Goal: Find specific page/section: Find specific page/section

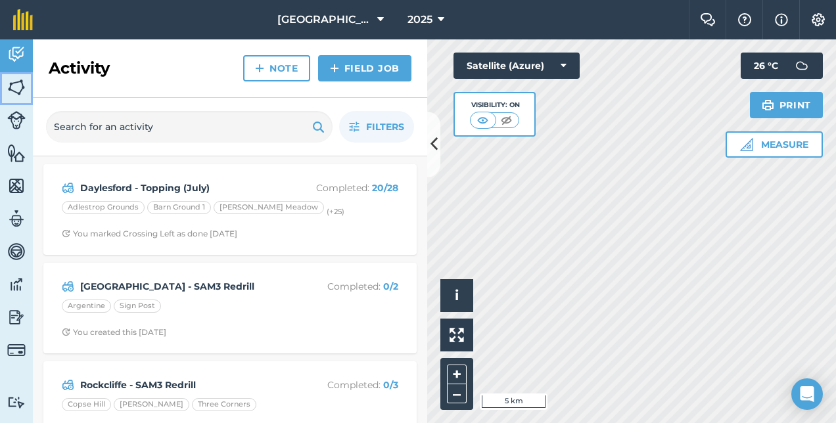
click at [24, 78] on img at bounding box center [16, 88] width 18 height 20
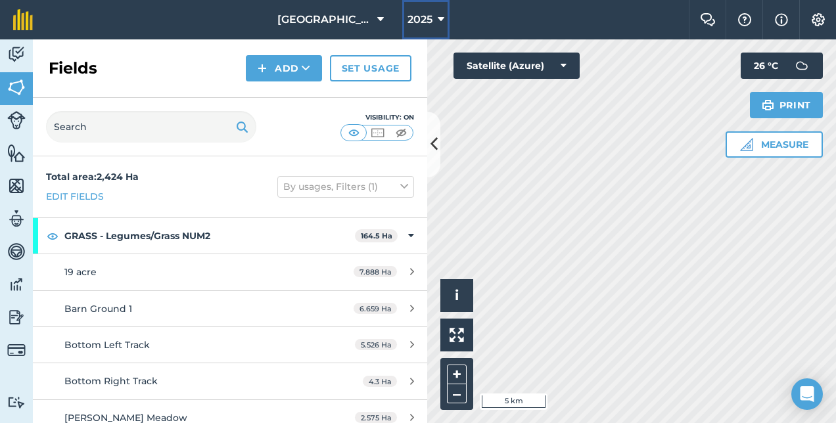
click at [438, 9] on button "2025" at bounding box center [425, 19] width 47 height 39
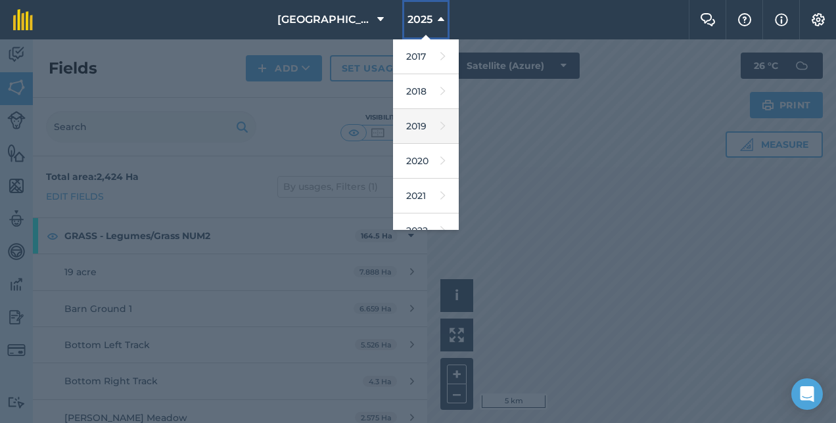
scroll to position [87, 0]
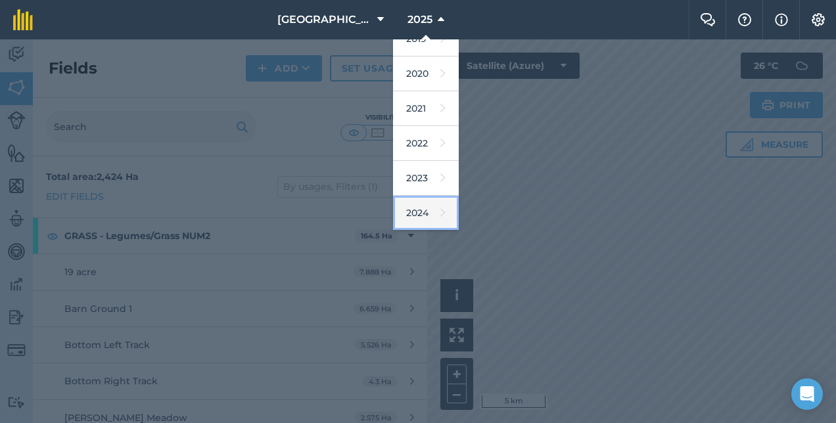
click at [428, 214] on link "2024" at bounding box center [426, 213] width 66 height 35
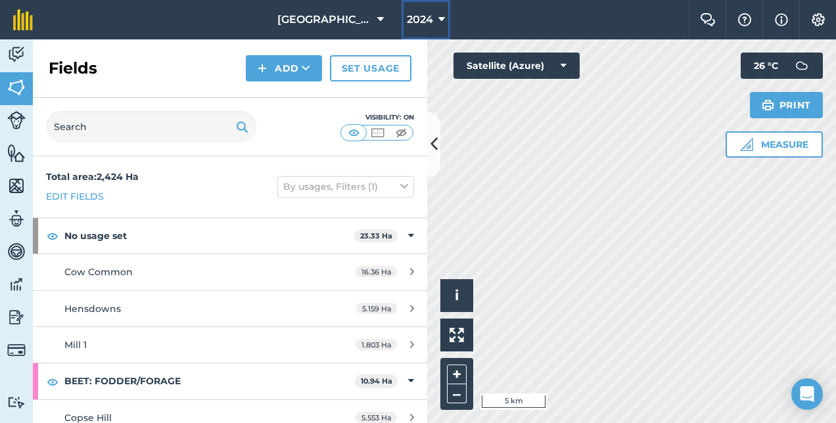
click at [439, 29] on button "2024" at bounding box center [426, 19] width 49 height 39
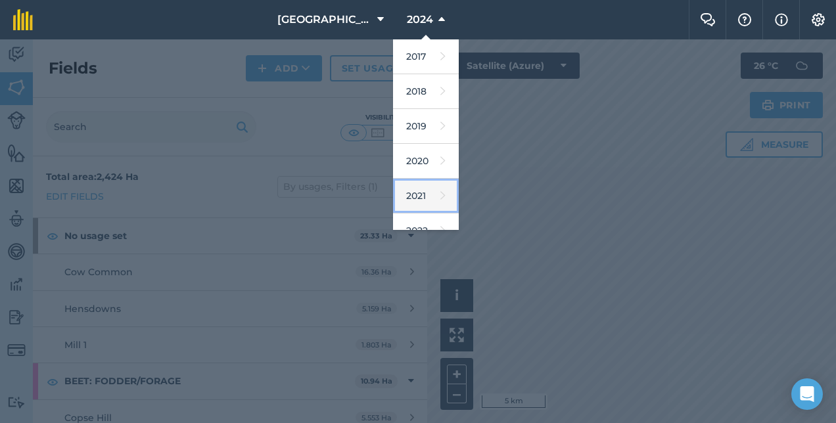
click at [427, 186] on link "2021" at bounding box center [426, 196] width 66 height 35
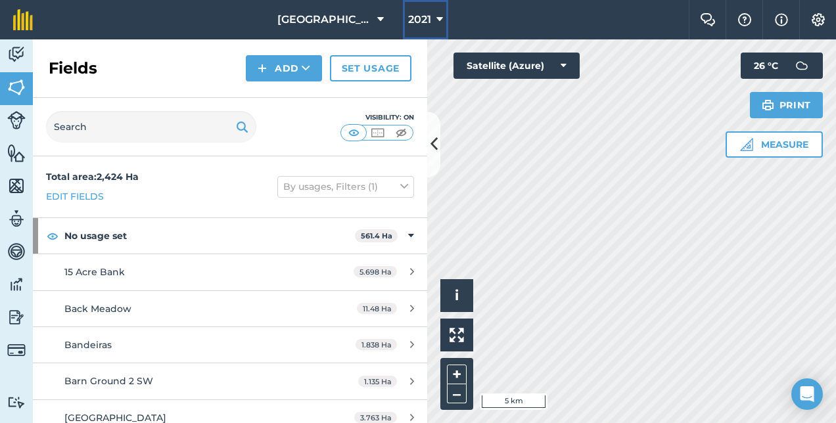
click at [427, 22] on span "2021" at bounding box center [419, 20] width 23 height 16
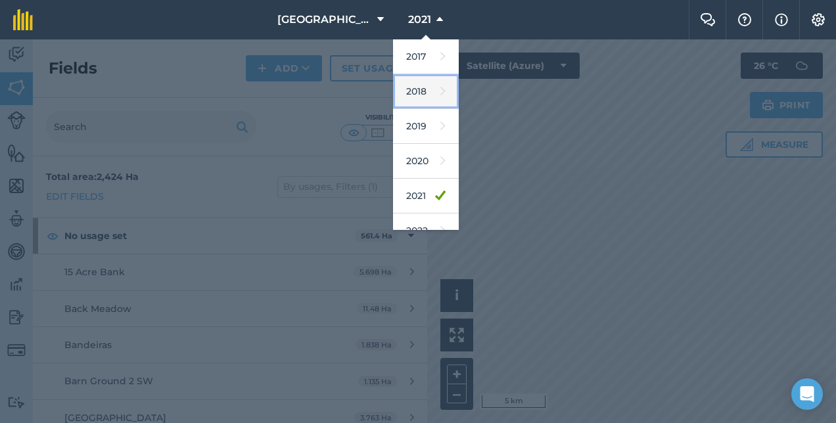
click at [427, 99] on link "2018" at bounding box center [426, 91] width 66 height 35
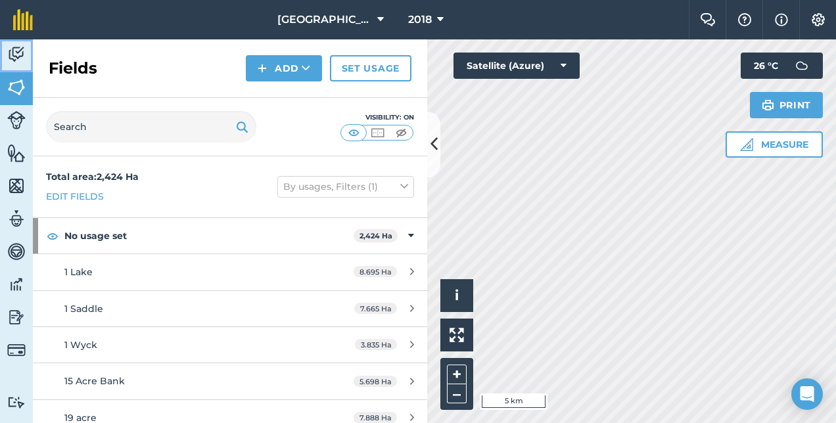
click at [18, 62] on img at bounding box center [16, 55] width 18 height 20
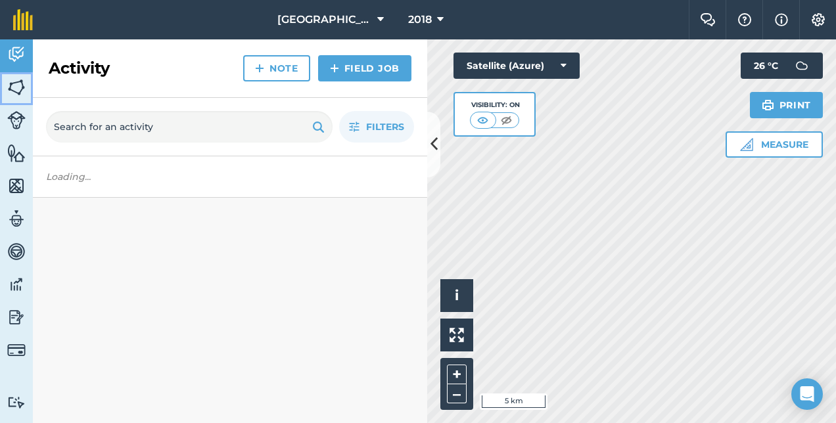
click at [23, 85] on img at bounding box center [16, 88] width 18 height 20
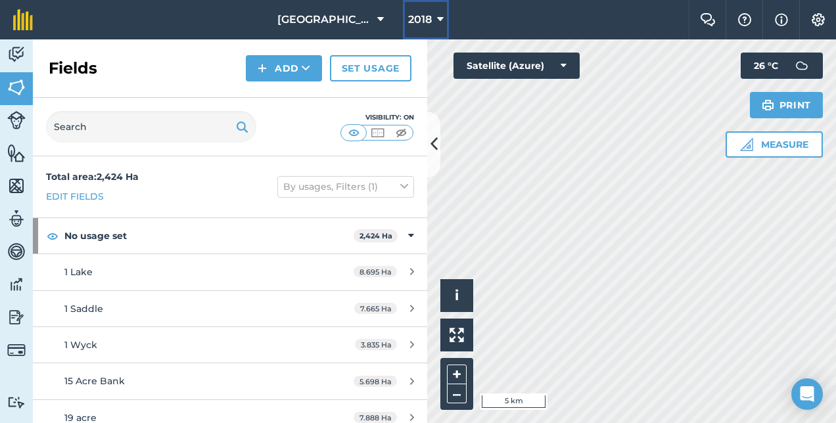
click at [439, 24] on icon at bounding box center [440, 20] width 7 height 16
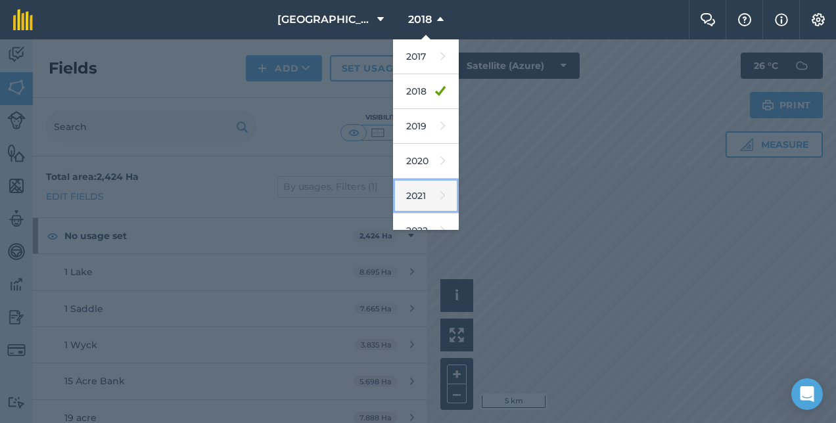
click at [427, 195] on link "2021" at bounding box center [426, 196] width 66 height 35
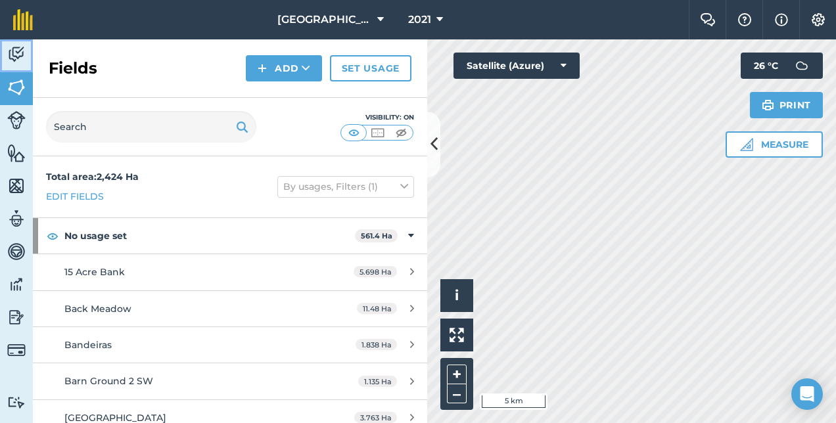
click at [12, 57] on img at bounding box center [16, 55] width 18 height 20
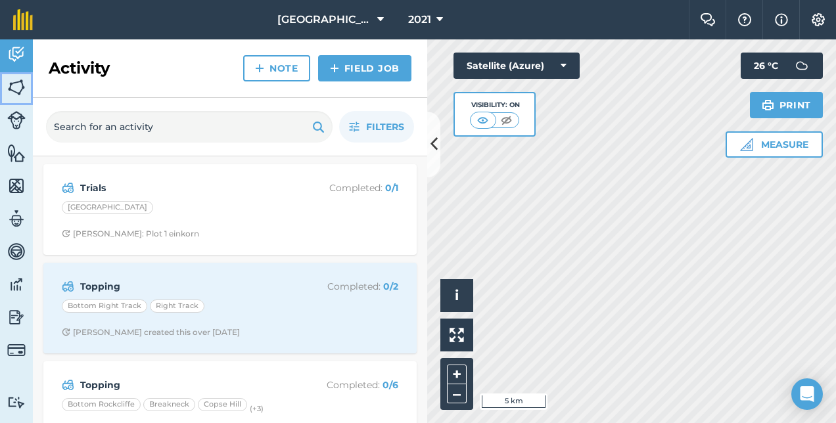
click at [24, 87] on img at bounding box center [16, 88] width 18 height 20
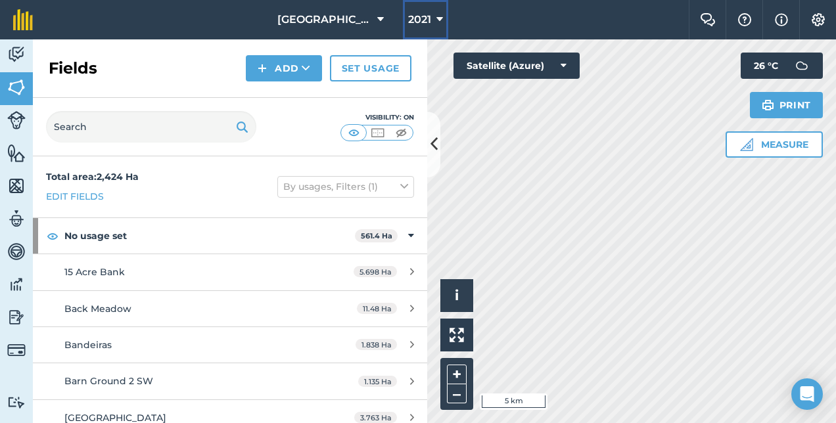
click at [444, 20] on button "2021" at bounding box center [425, 19] width 45 height 39
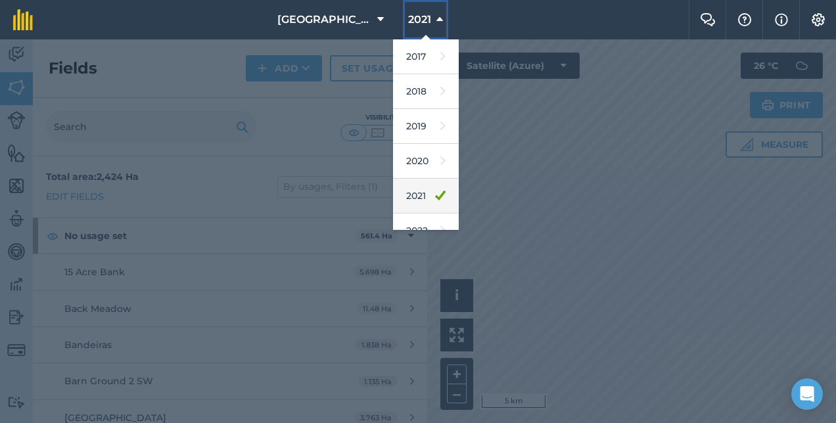
scroll to position [190, 0]
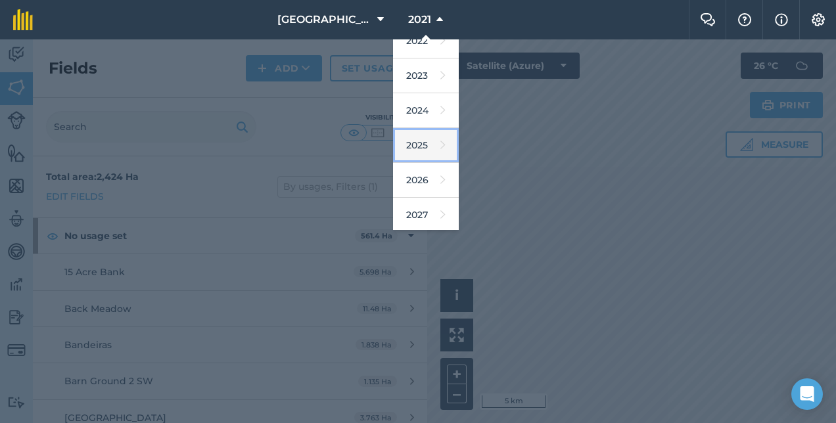
click at [426, 139] on link "2025" at bounding box center [426, 145] width 66 height 35
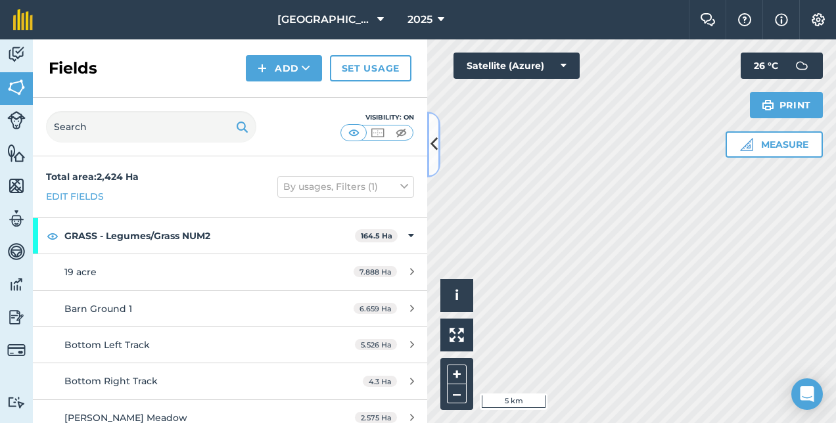
click at [434, 141] on icon at bounding box center [434, 144] width 7 height 23
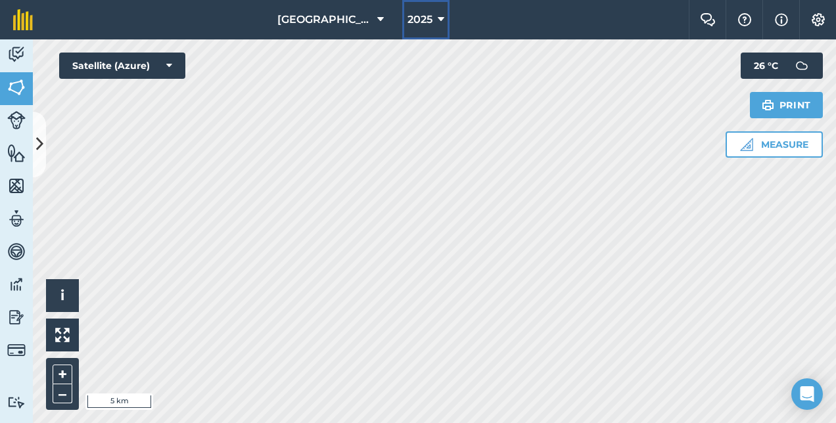
click at [431, 34] on button "2025" at bounding box center [425, 19] width 47 height 39
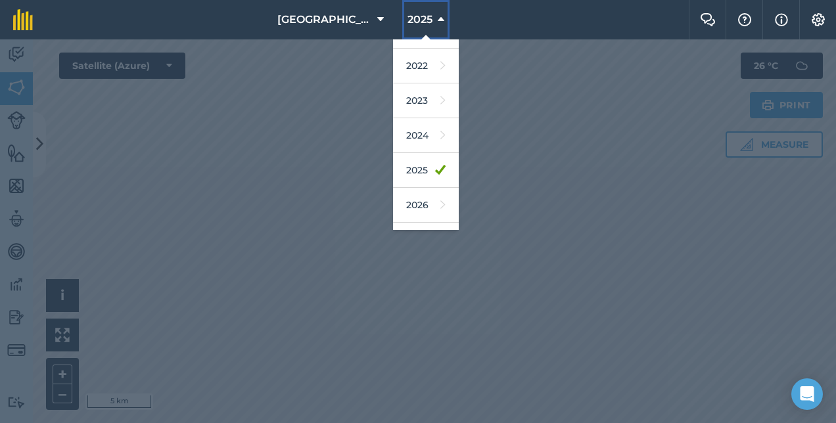
scroll to position [166, 0]
click at [420, 131] on link "2024" at bounding box center [426, 135] width 66 height 35
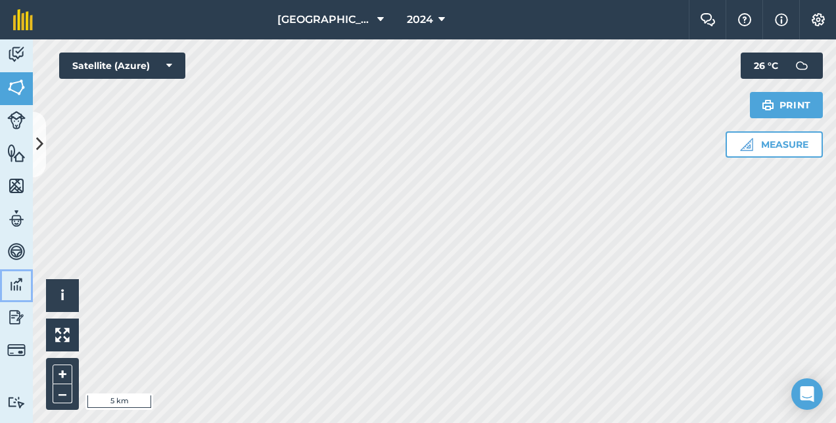
click at [18, 271] on link "Data" at bounding box center [16, 286] width 33 height 33
click at [21, 318] on img at bounding box center [16, 318] width 18 height 20
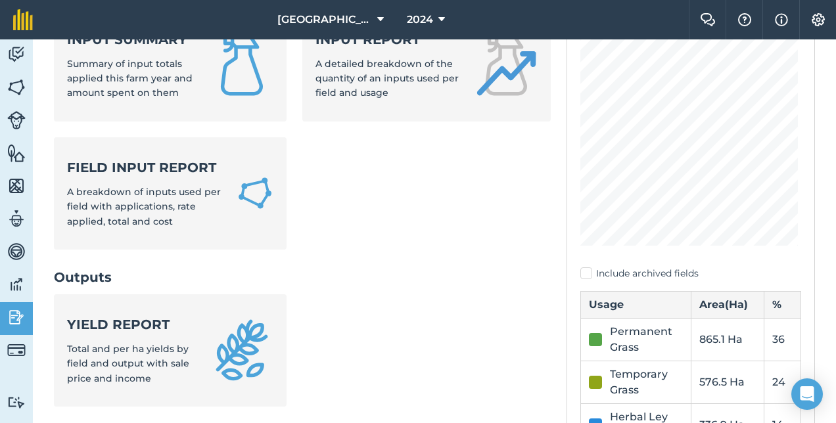
scroll to position [147, 0]
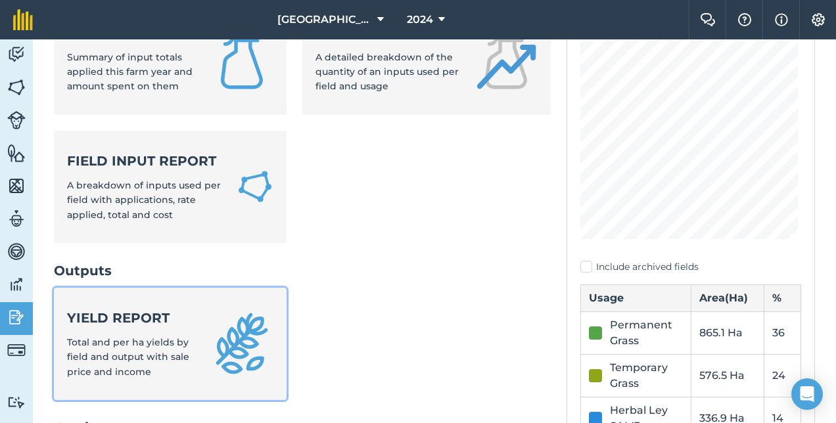
click at [163, 344] on span "Total and per ha yields by field and output with sale price and income" at bounding box center [128, 357] width 122 height 41
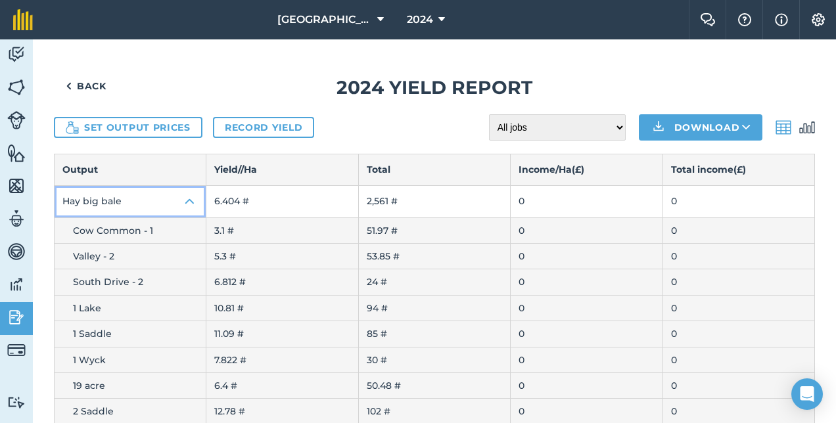
click at [190, 202] on img at bounding box center [190, 202] width 16 height 16
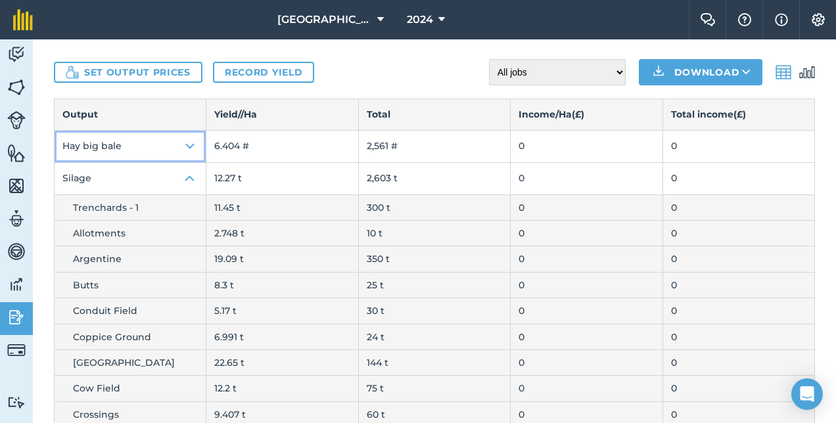
scroll to position [55, 0]
click at [188, 181] on img at bounding box center [190, 179] width 16 height 16
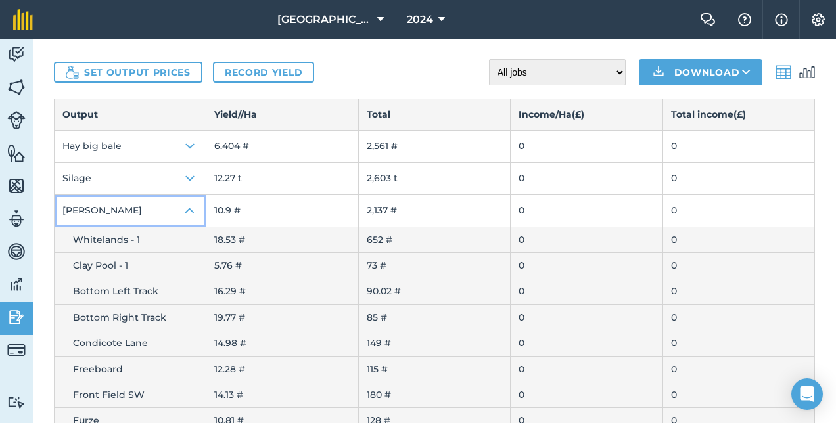
click at [191, 212] on img at bounding box center [190, 211] width 16 height 16
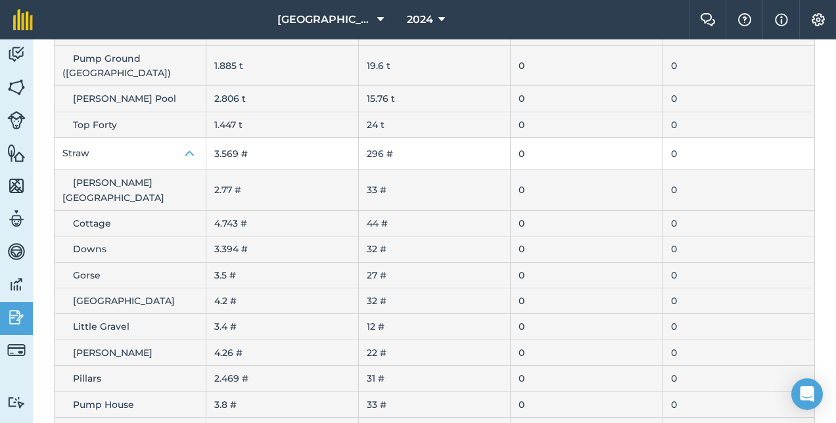
scroll to position [680, 0]
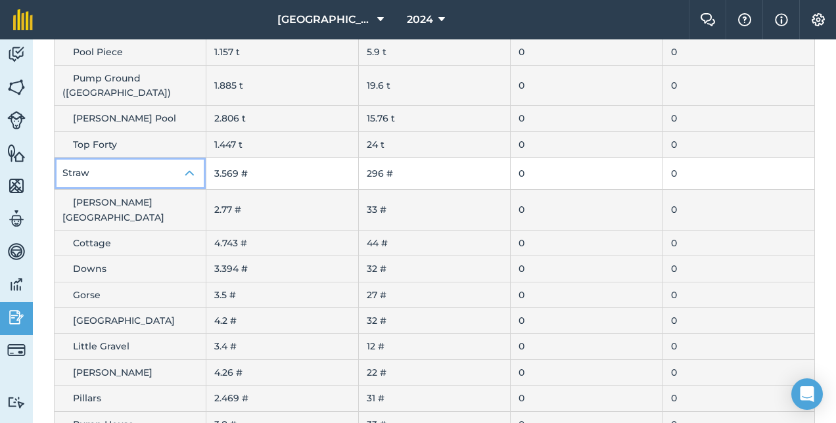
click at [191, 166] on img at bounding box center [190, 174] width 16 height 16
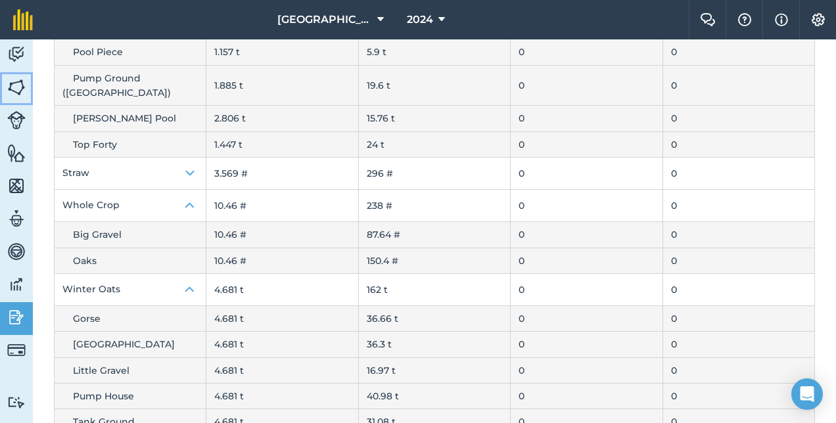
click at [13, 95] on img at bounding box center [16, 88] width 18 height 20
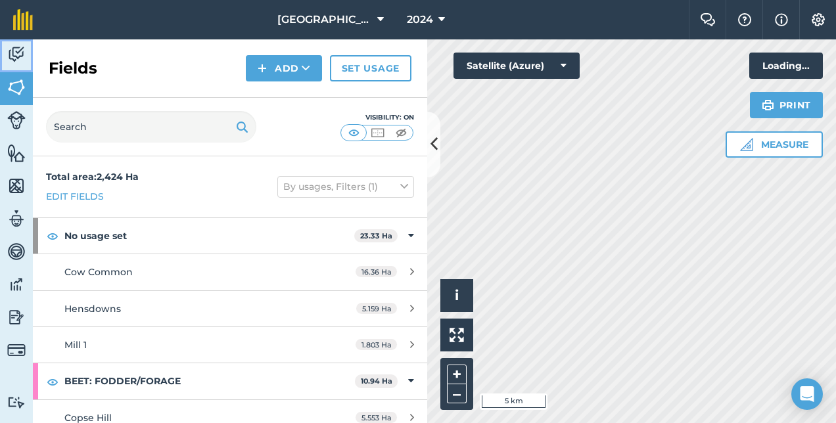
click at [18, 53] on img at bounding box center [16, 55] width 18 height 20
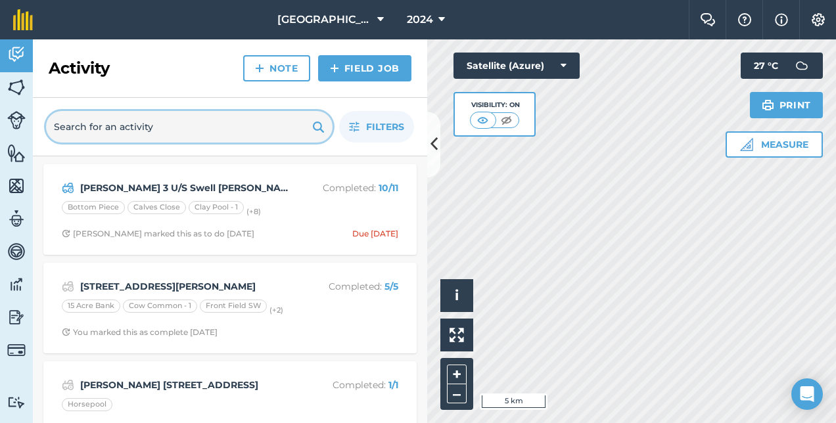
click at [137, 128] on input "text" at bounding box center [189, 127] width 287 height 32
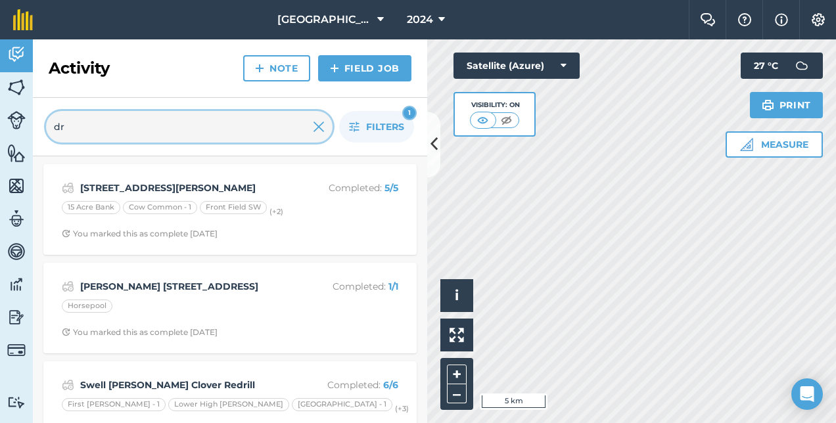
type input "d"
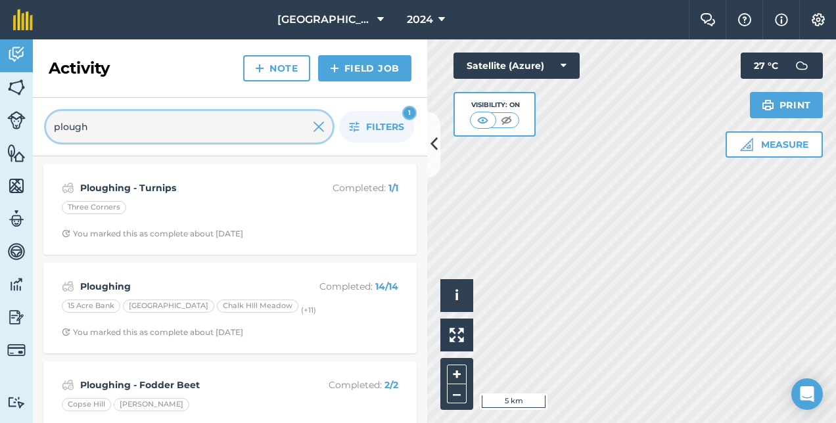
type input "plough"
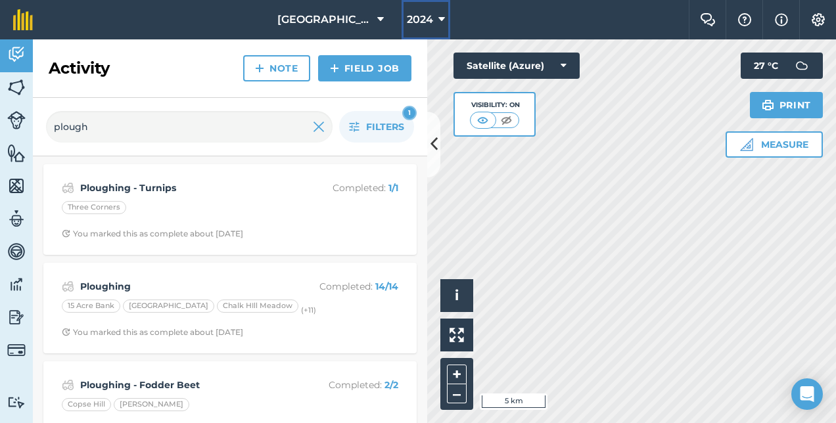
click at [426, 15] on span "2024" at bounding box center [420, 20] width 26 height 16
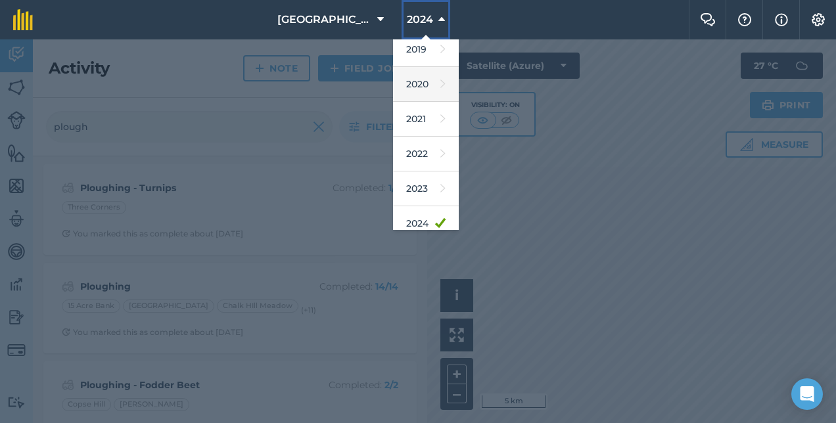
scroll to position [78, 0]
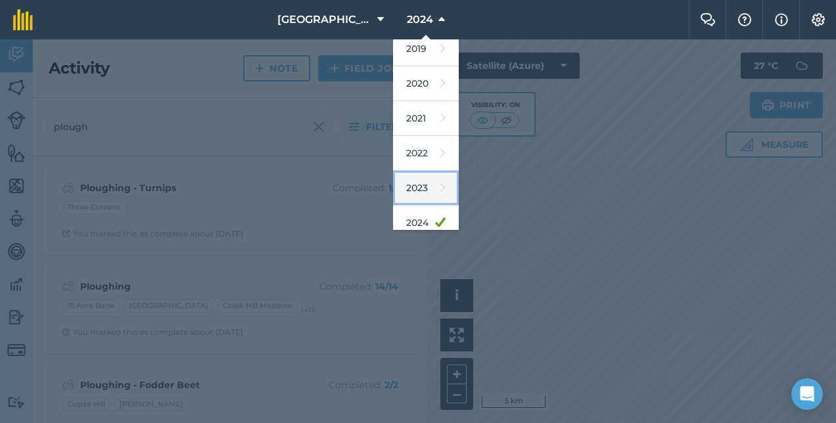
click at [419, 181] on link "2023" at bounding box center [426, 188] width 66 height 35
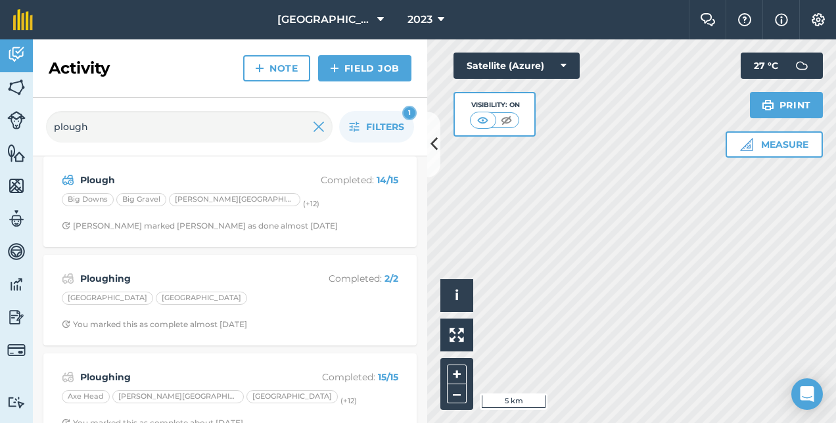
scroll to position [0, 0]
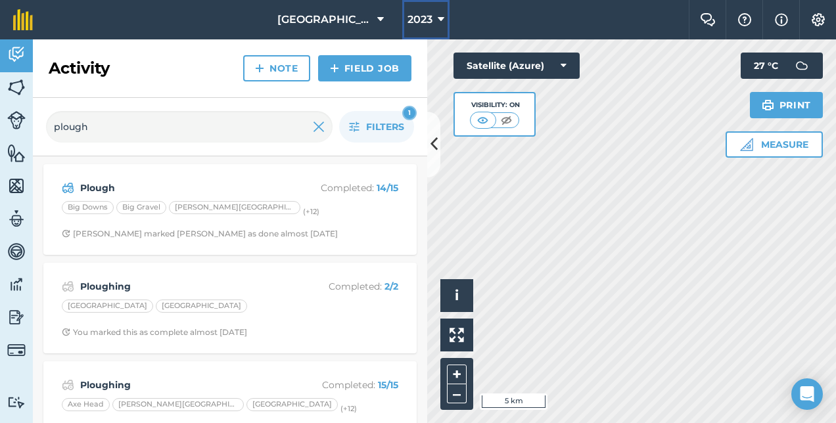
click at [433, 24] on button "2023" at bounding box center [425, 19] width 47 height 39
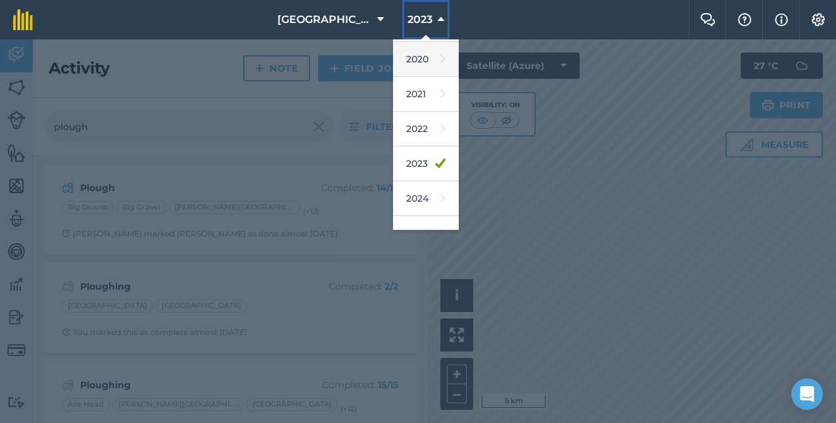
scroll to position [113, 0]
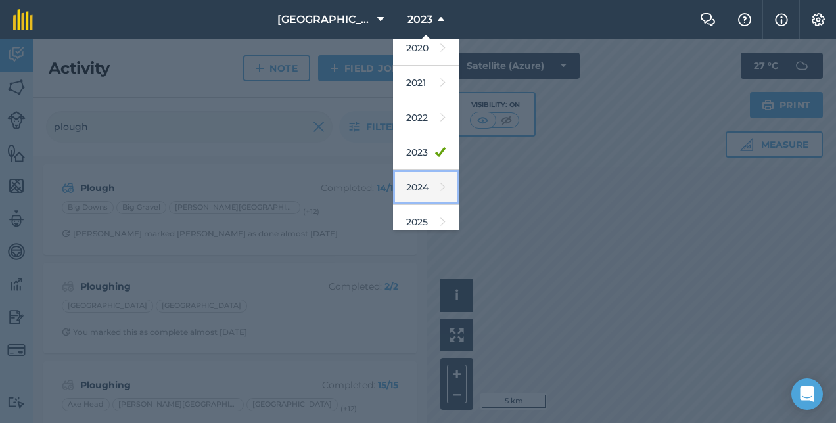
click at [436, 195] on link "2024" at bounding box center [426, 187] width 66 height 35
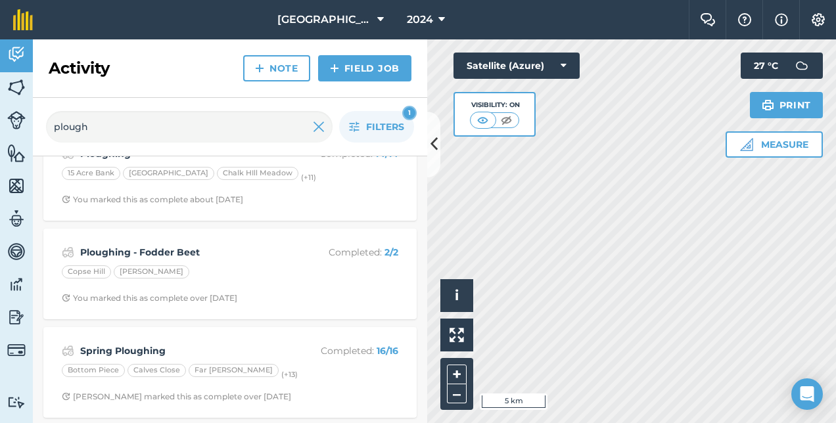
scroll to position [0, 0]
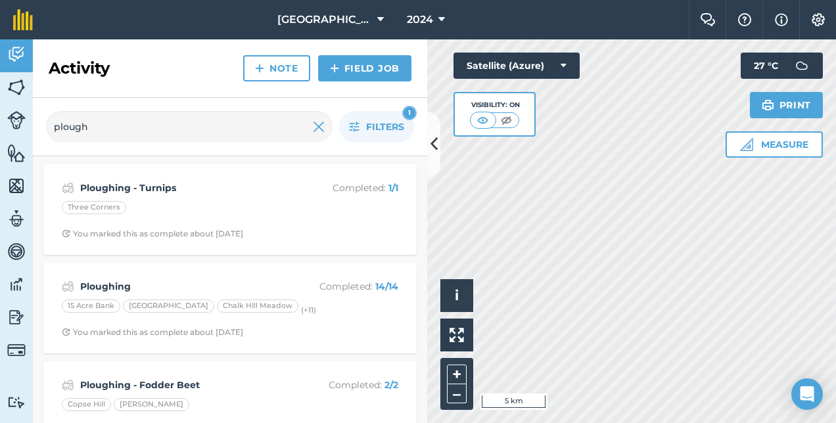
click at [450, 4] on div "2024" at bounding box center [426, 19] width 74 height 39
click at [444, 14] on icon at bounding box center [442, 20] width 7 height 16
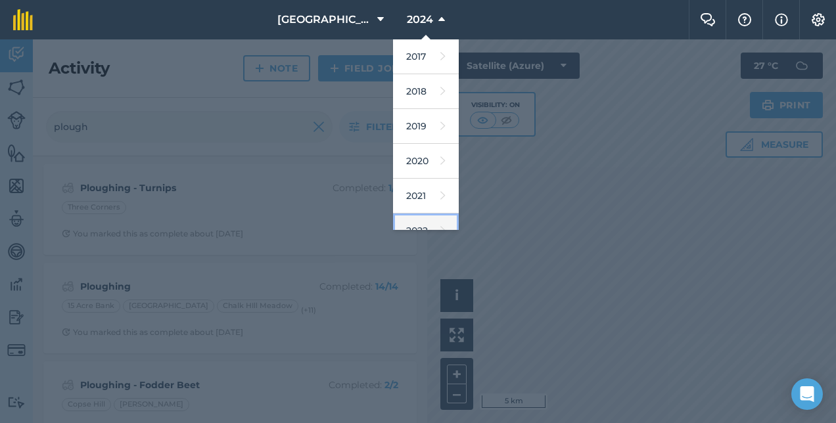
click at [423, 221] on link "2022" at bounding box center [426, 231] width 66 height 35
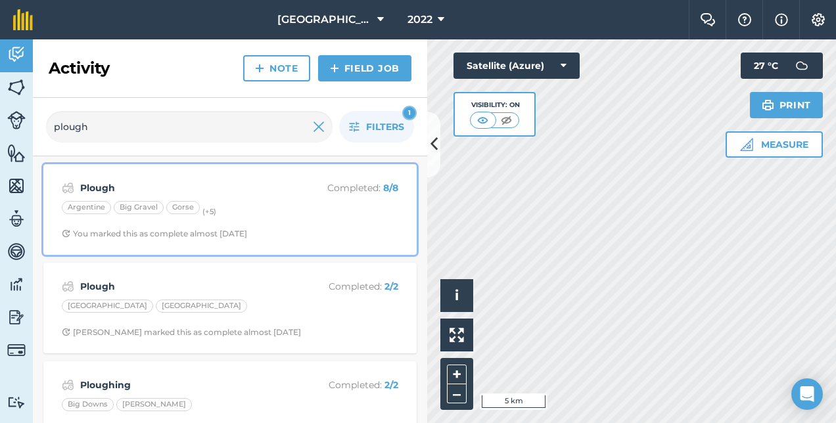
click at [273, 201] on div "Argentine Big Gravel Gorse (+ 5 )" at bounding box center [230, 209] width 337 height 17
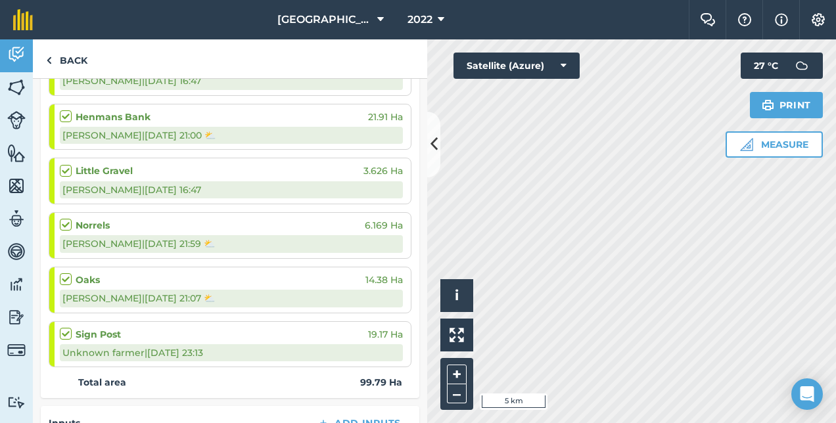
scroll to position [347, 0]
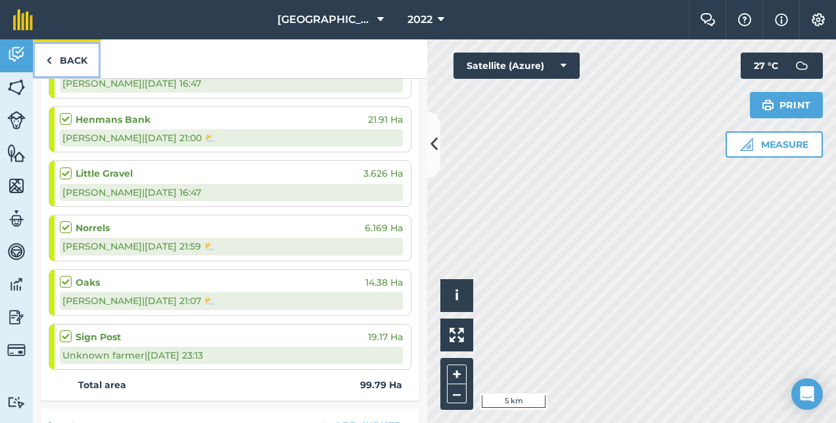
click at [55, 50] on link "Back" at bounding box center [67, 58] width 68 height 39
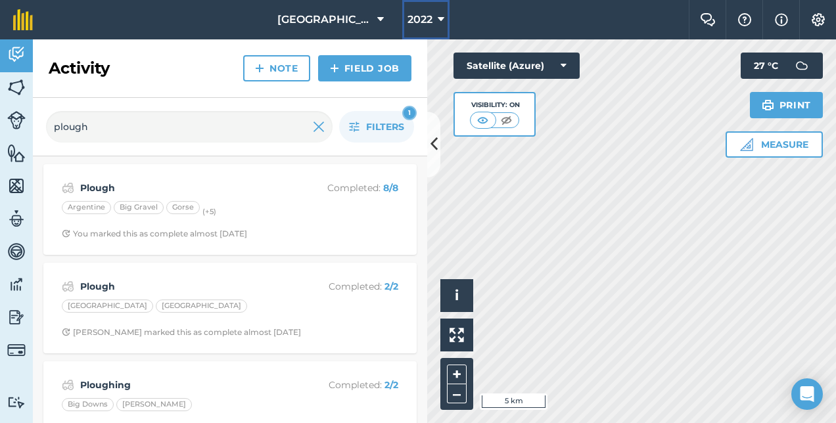
click at [428, 24] on span "2022" at bounding box center [420, 20] width 25 height 16
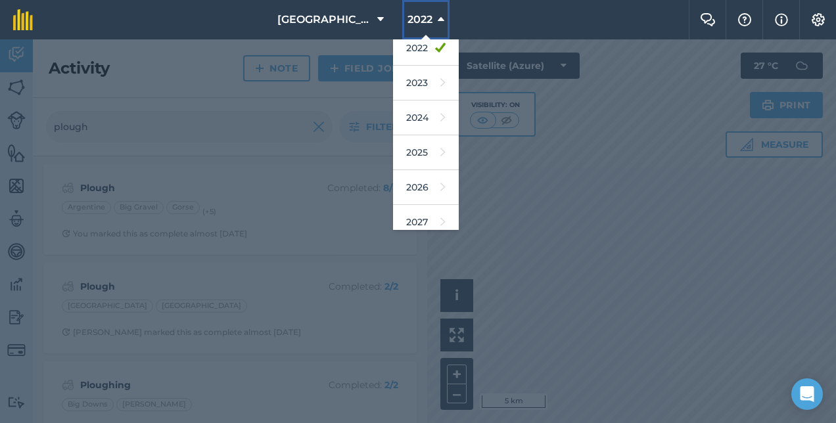
scroll to position [190, 0]
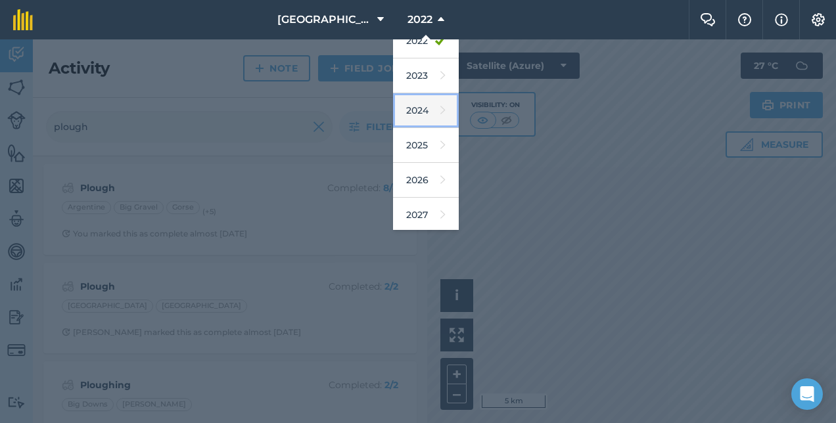
click at [424, 105] on link "2024" at bounding box center [426, 110] width 66 height 35
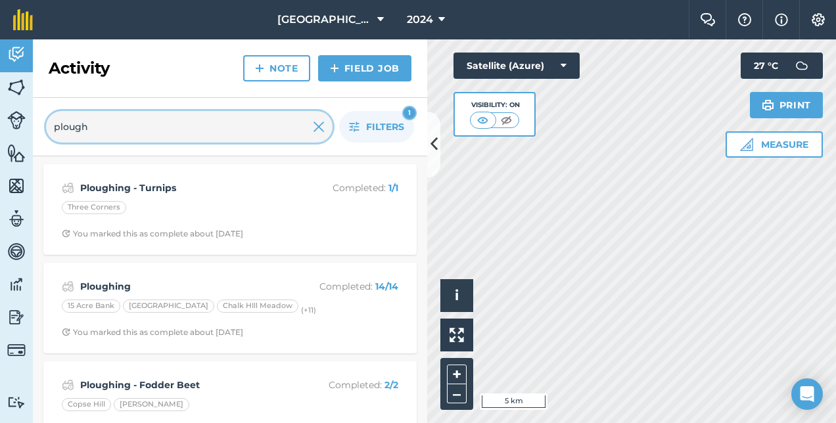
click at [149, 125] on input "plough" at bounding box center [189, 127] width 287 height 32
type input "p"
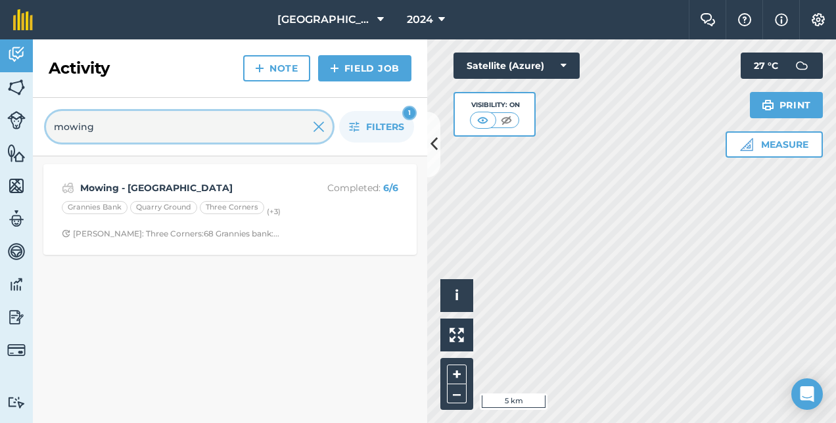
type input "mowing"
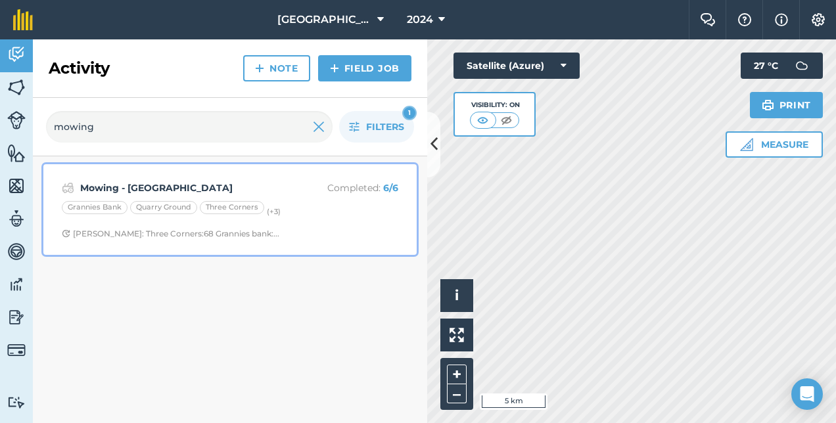
click at [328, 208] on div "Grannies Bank Quarry Ground Three Corners (+ 3 )" at bounding box center [230, 209] width 337 height 17
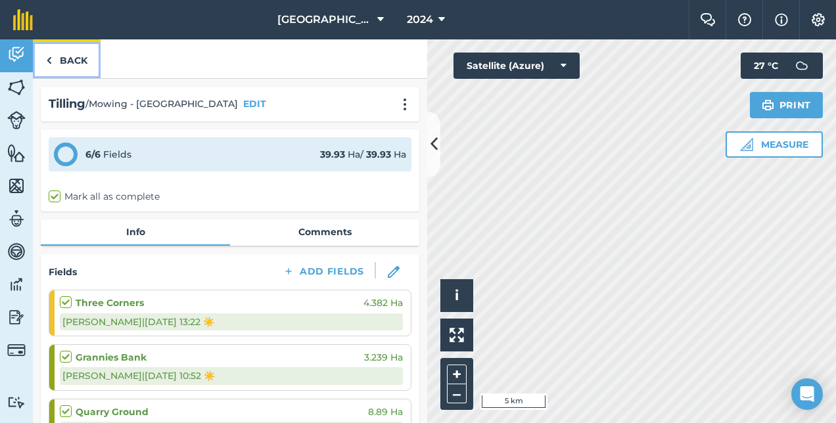
click at [68, 62] on link "Back" at bounding box center [67, 58] width 68 height 39
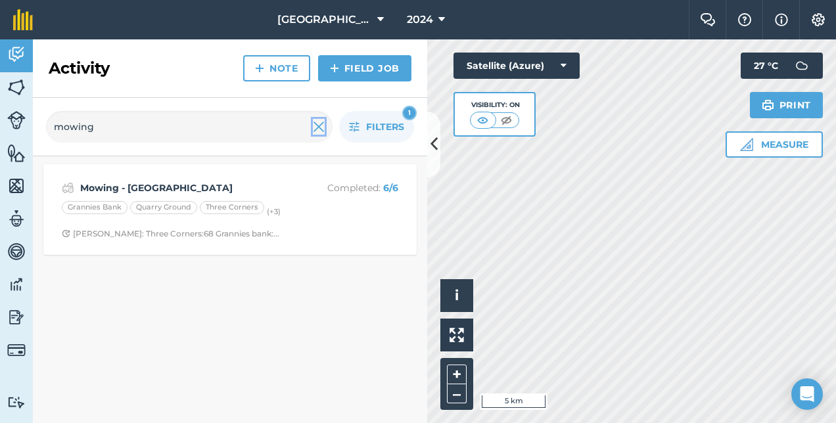
click at [317, 128] on img at bounding box center [319, 127] width 12 height 16
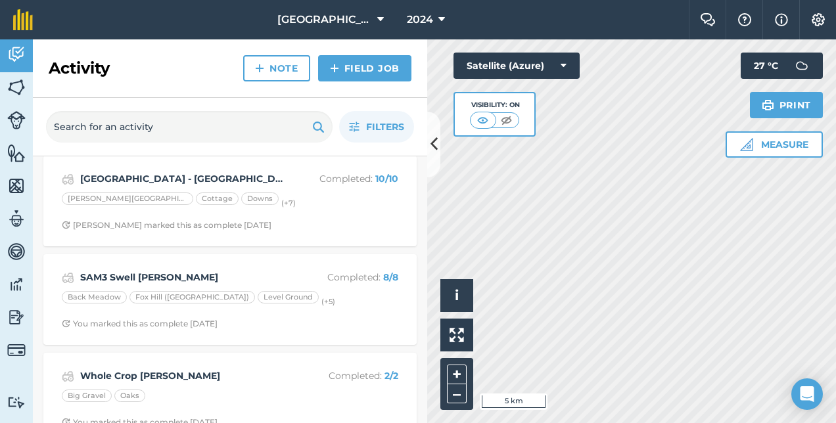
scroll to position [2644, 0]
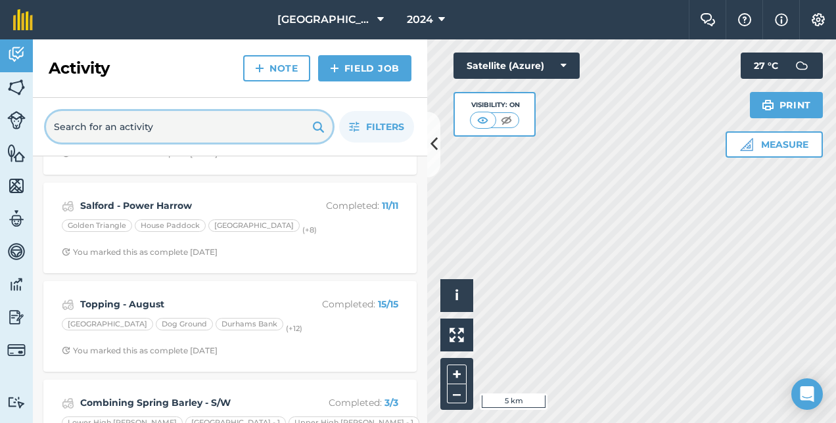
click at [174, 137] on input "text" at bounding box center [189, 127] width 287 height 32
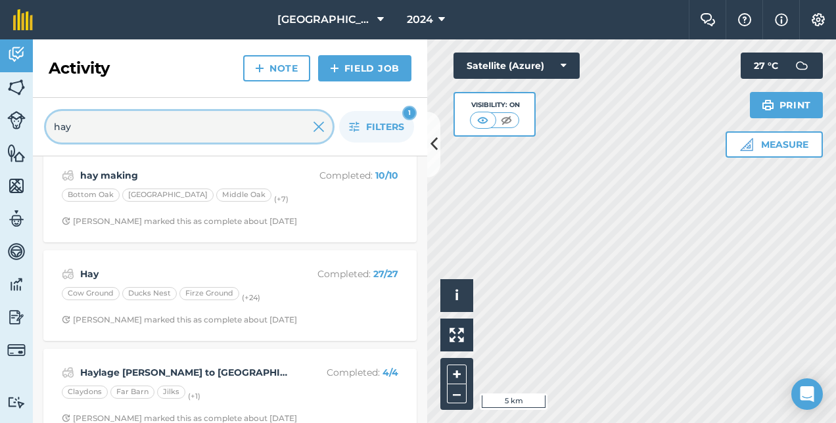
scroll to position [427, 0]
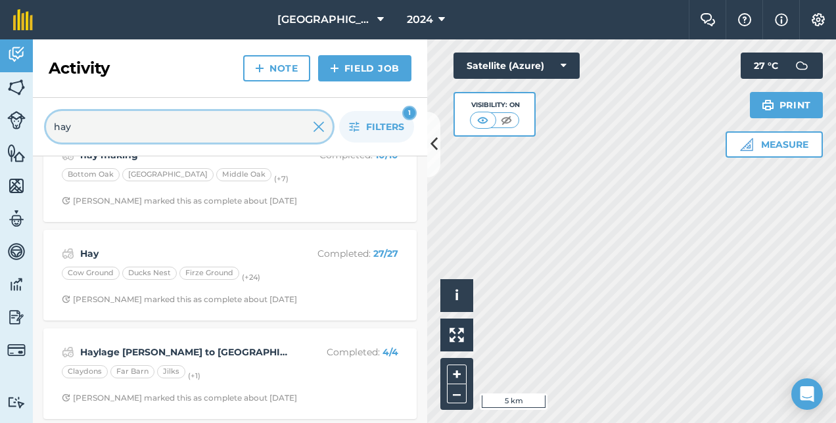
type input "hay"
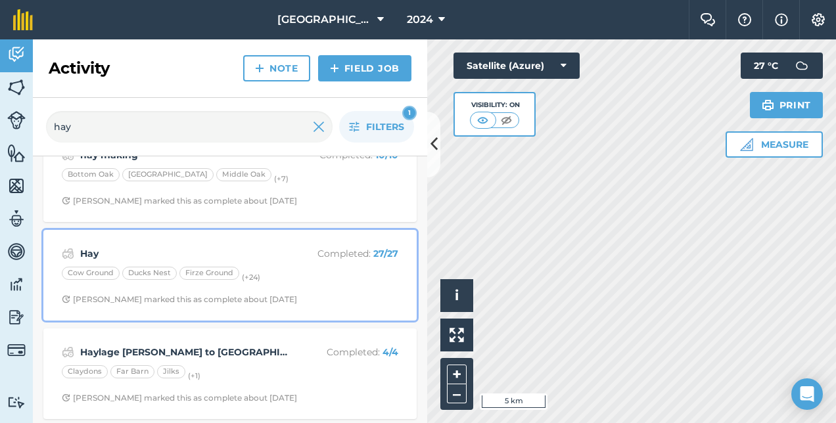
click at [320, 272] on div "Cow Ground Ducks Nest Firze Ground (+ 24 )" at bounding box center [230, 275] width 337 height 17
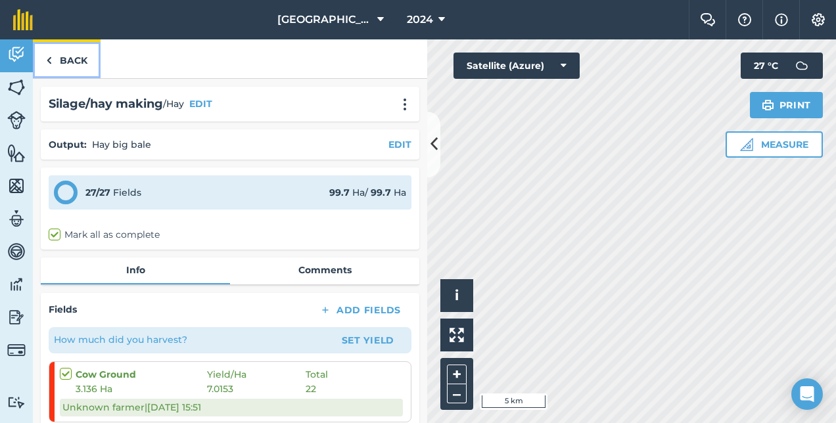
click at [51, 55] on img at bounding box center [49, 61] width 6 height 16
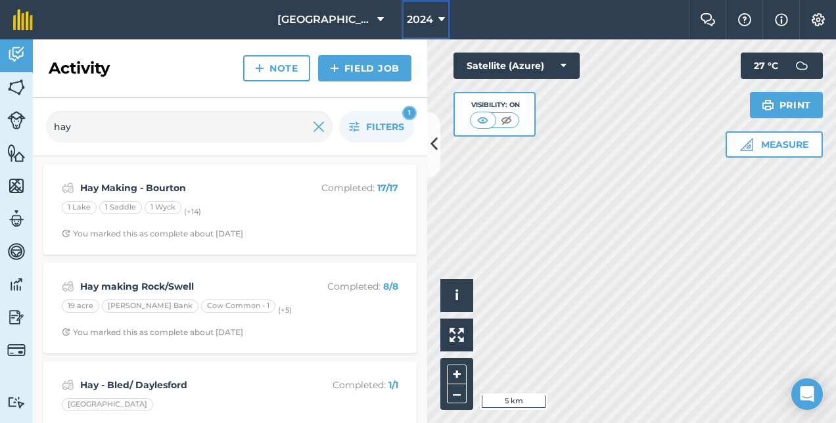
click at [440, 14] on icon at bounding box center [442, 20] width 7 height 16
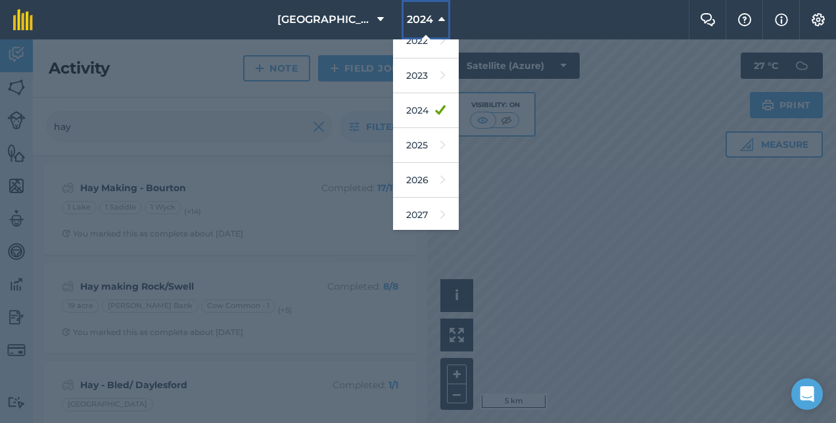
scroll to position [190, 0]
click at [425, 143] on link "2025" at bounding box center [426, 145] width 66 height 35
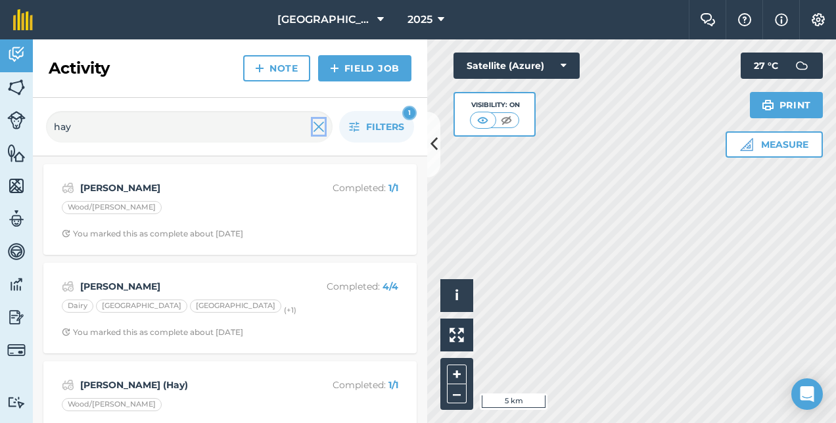
click at [314, 127] on img at bounding box center [319, 127] width 12 height 16
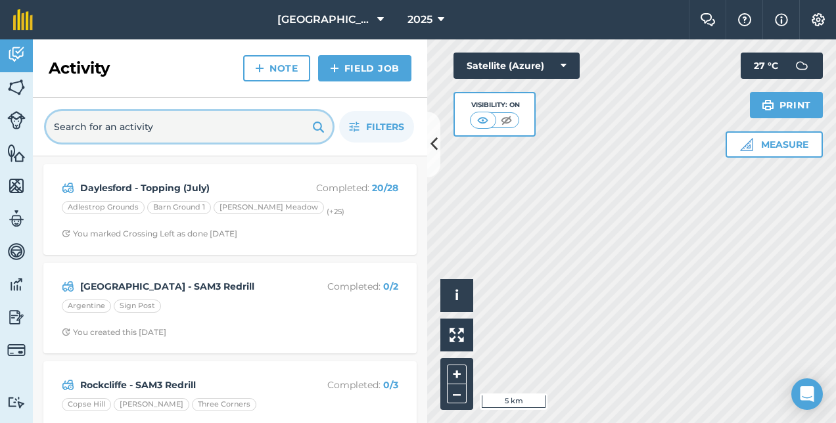
click at [241, 129] on input "text" at bounding box center [189, 127] width 287 height 32
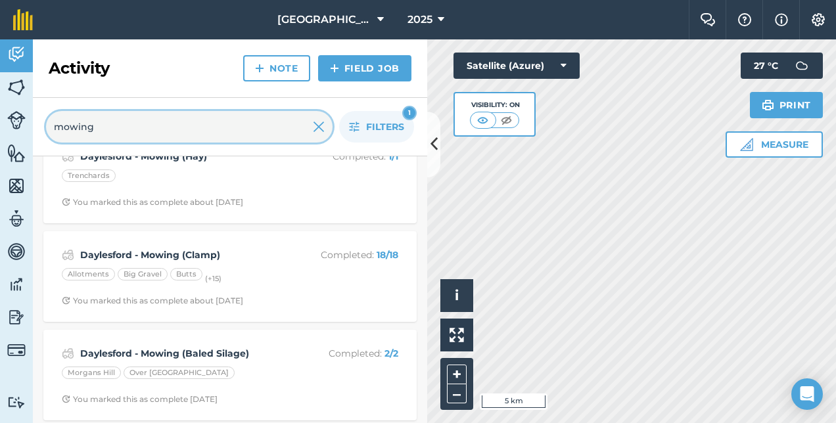
scroll to position [722, 0]
type input "mowing"
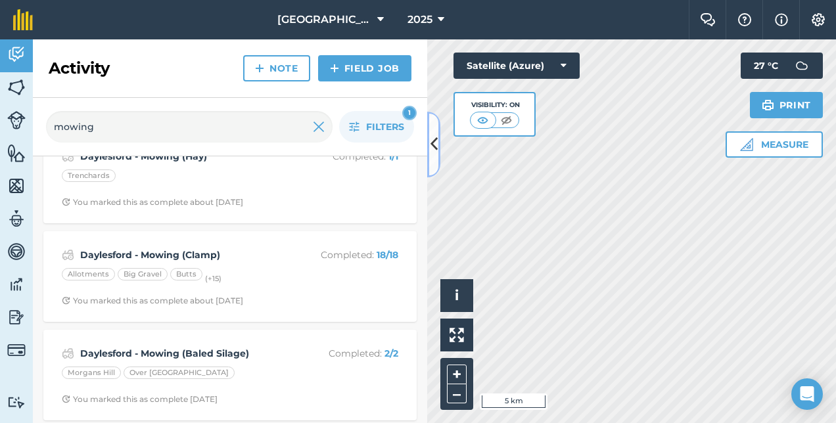
click at [438, 127] on button at bounding box center [433, 145] width 13 height 66
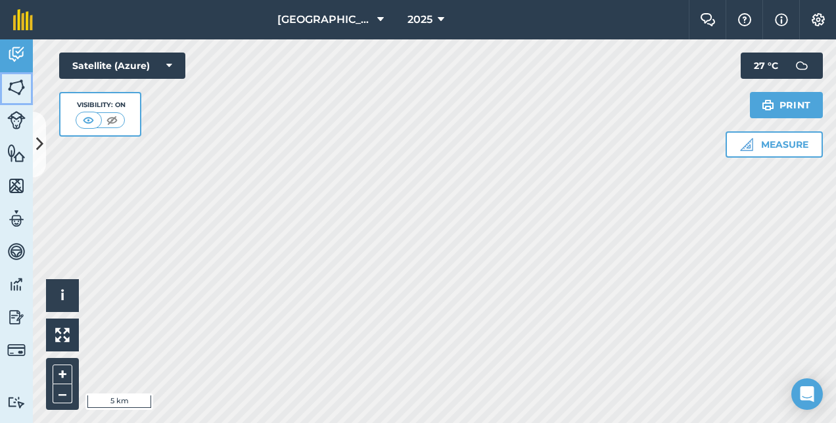
click at [24, 86] on img at bounding box center [16, 88] width 18 height 20
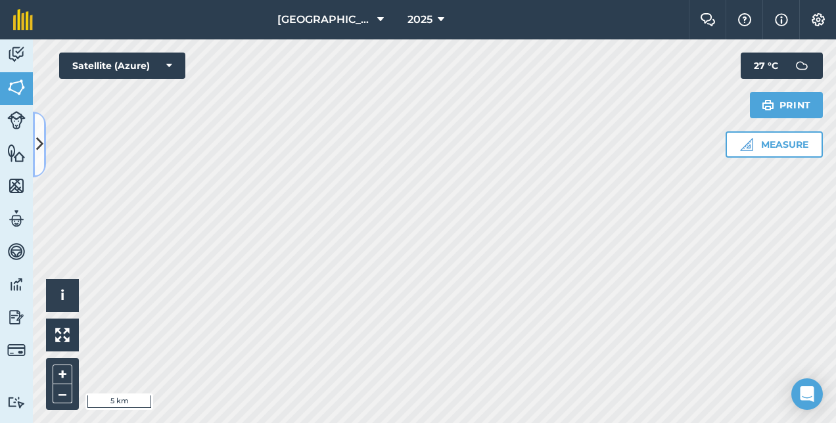
click at [36, 144] on icon at bounding box center [39, 144] width 7 height 23
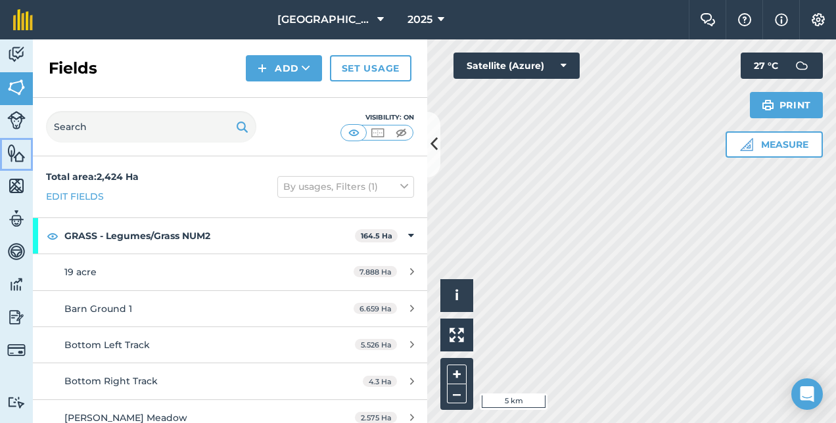
click at [6, 155] on link "Features" at bounding box center [16, 154] width 33 height 33
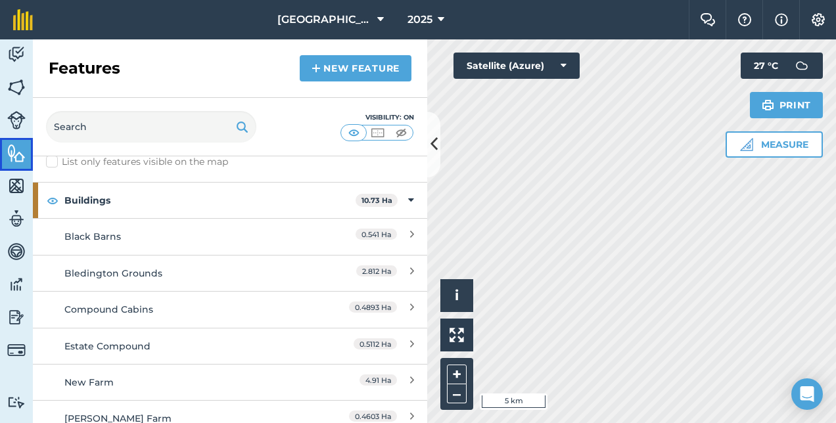
scroll to position [15, 0]
